Goal: Task Accomplishment & Management: Manage account settings

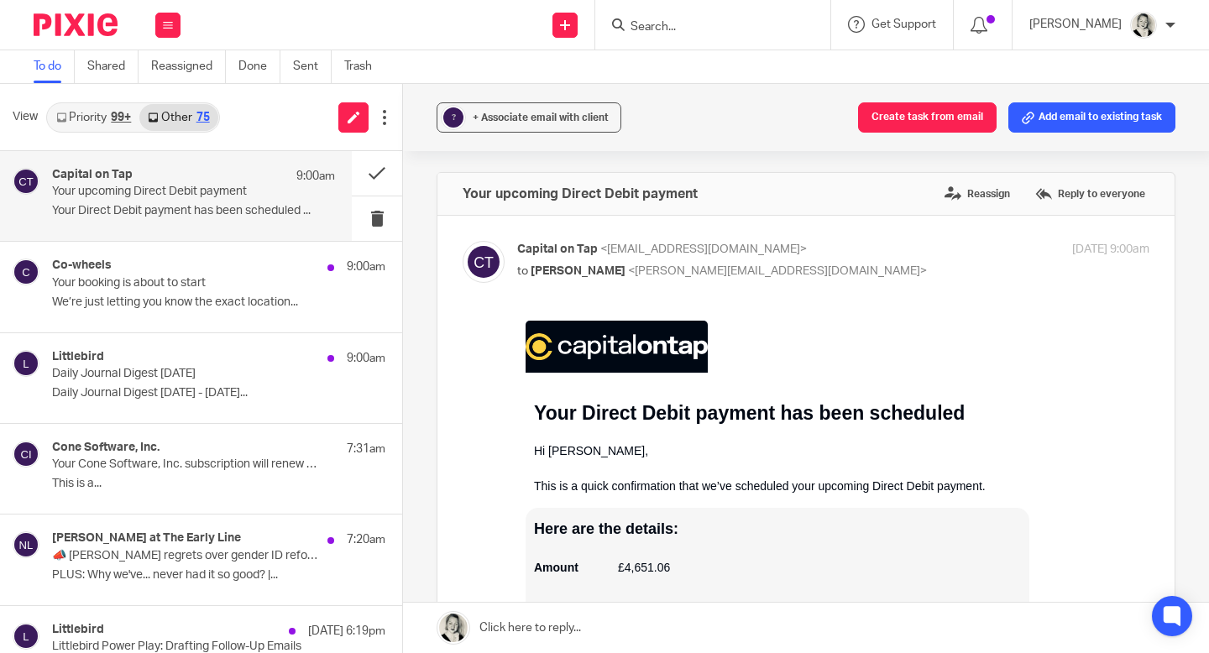
scroll to position [158, 0]
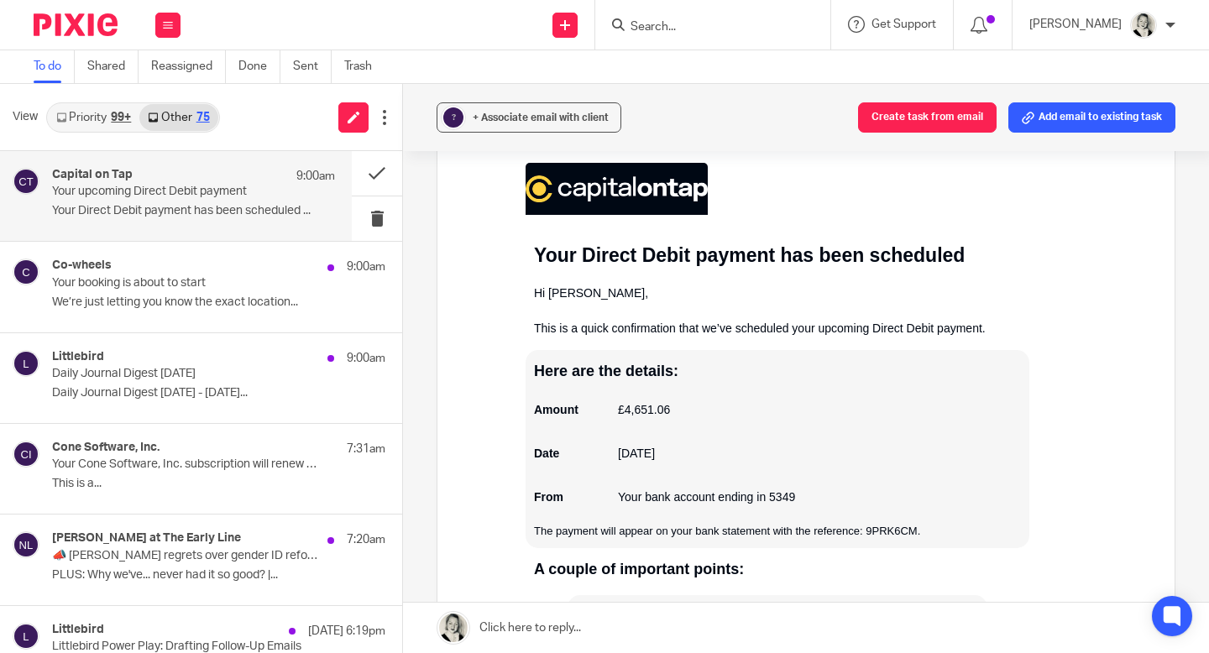
drag, startPoint x: 112, startPoint y: 116, endPoint x: 52, endPoint y: 33, distance: 102.3
click at [112, 116] on div "99+" at bounding box center [121, 118] width 20 height 12
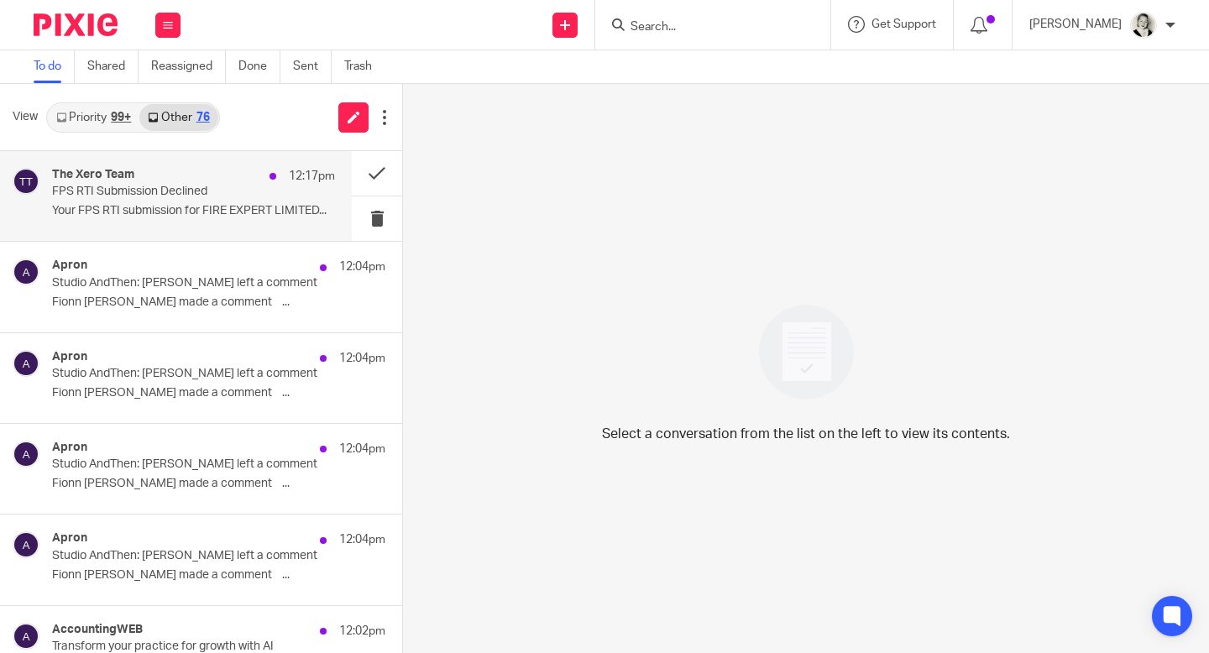
click at [207, 209] on p "Your FPS RTI submission for FIRE EXPERT LIMITED..." at bounding box center [193, 211] width 283 height 14
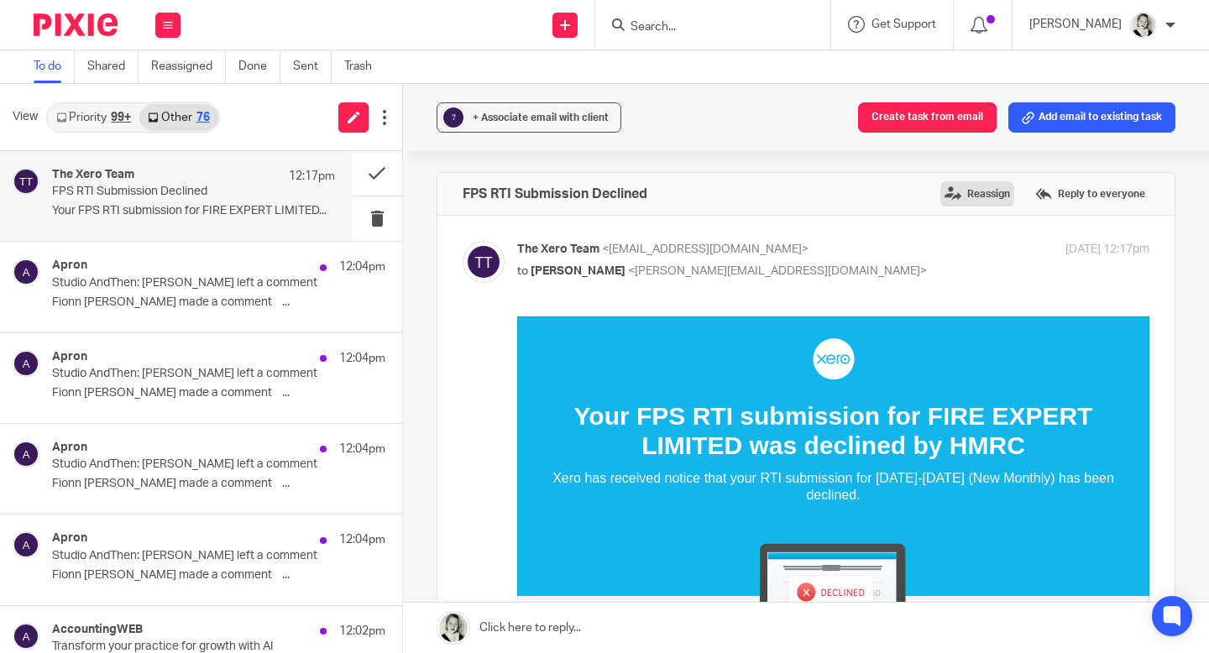
click at [998, 189] on label "Reassign" at bounding box center [977, 193] width 74 height 25
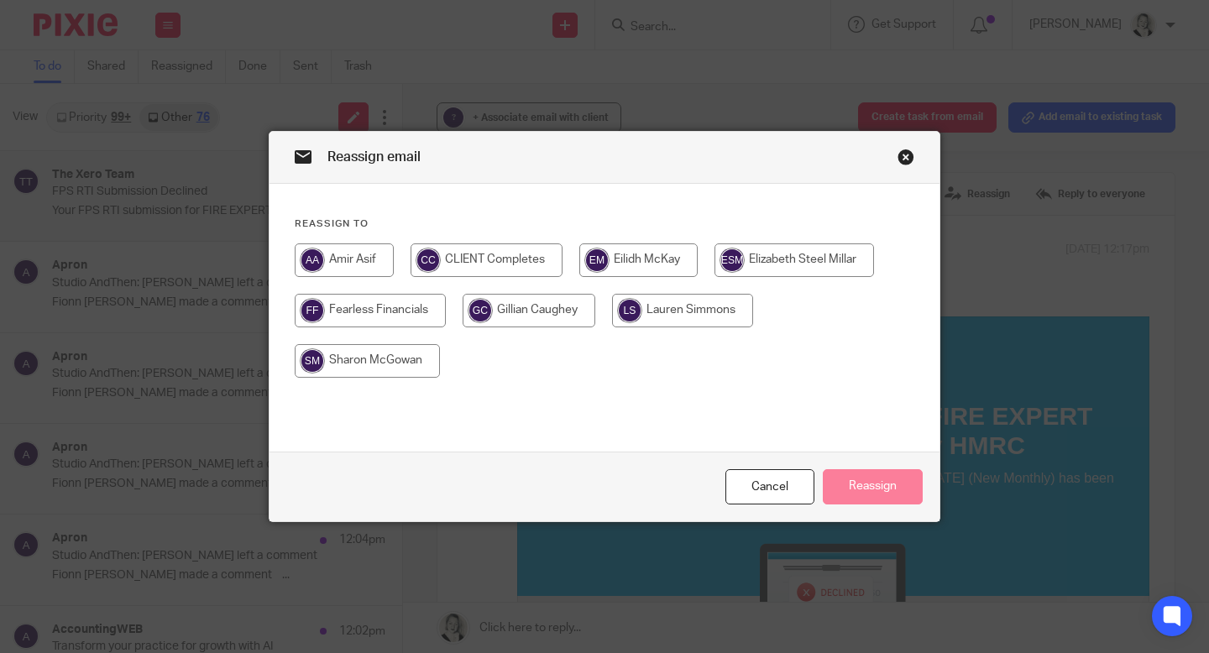
click at [663, 250] on input "radio" at bounding box center [638, 260] width 118 height 34
radio input "true"
click at [856, 498] on button "Reassign" at bounding box center [873, 487] width 100 height 36
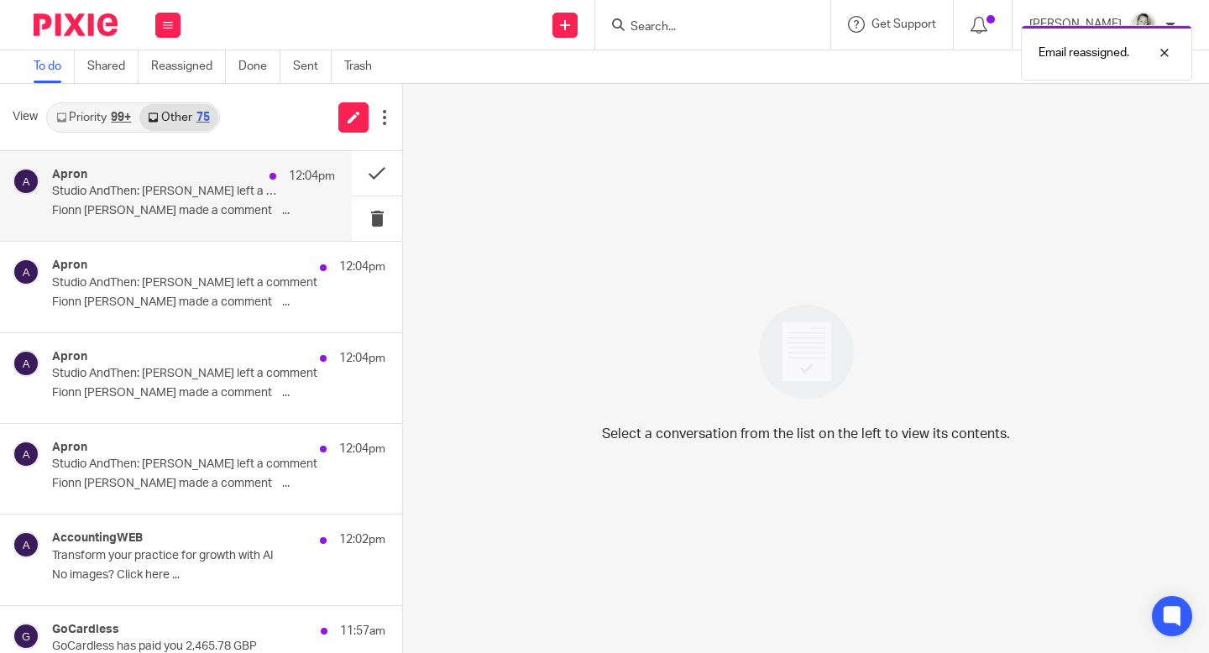
click at [252, 217] on p "Fionn [PERSON_NAME] made a comment ͏ ‌ ..." at bounding box center [193, 211] width 283 height 14
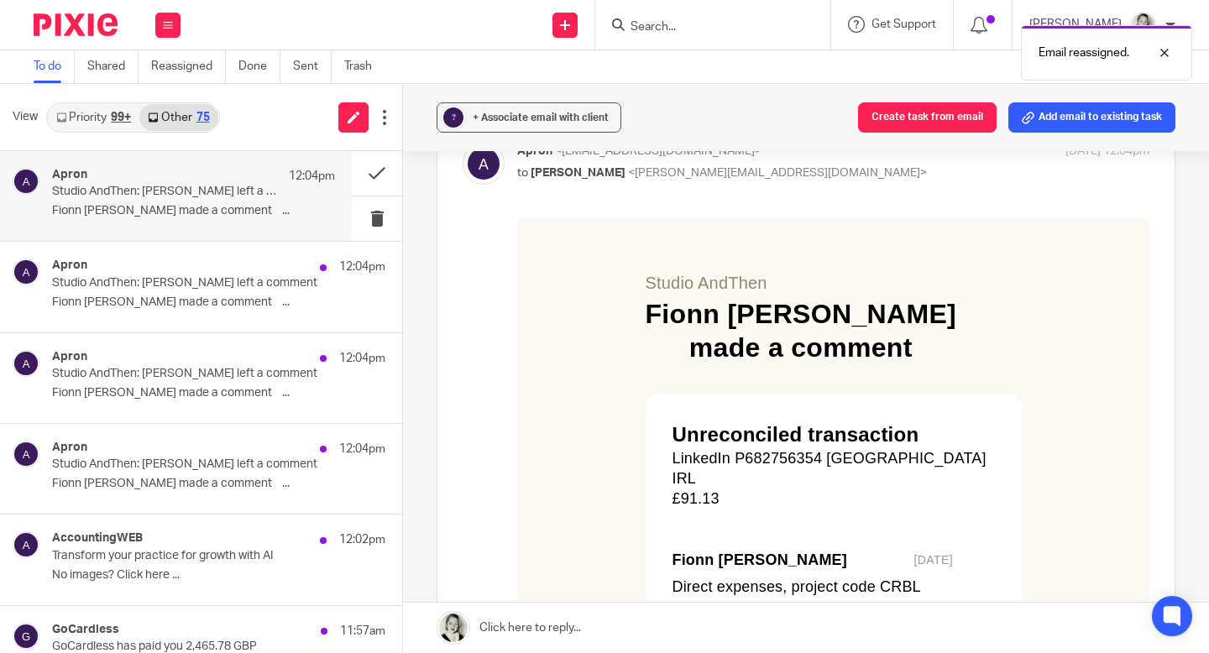
scroll to position [102, 0]
